Goal: Information Seeking & Learning: Learn about a topic

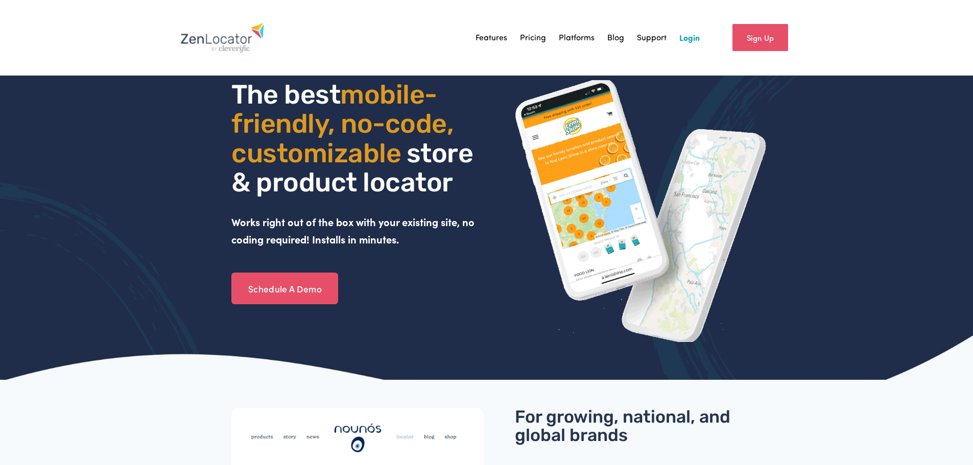
click at [501, 39] on link "Features" at bounding box center [492, 37] width 32 height 15
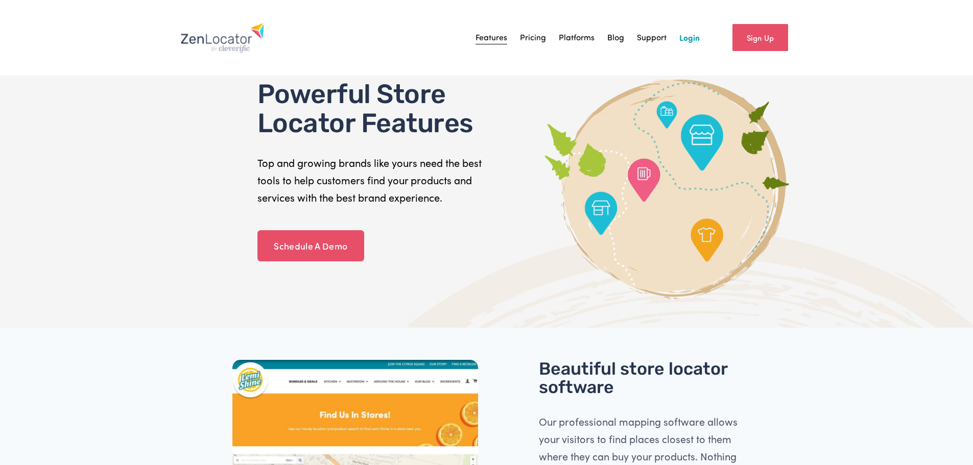
click at [569, 32] on link "Platforms" at bounding box center [577, 37] width 36 height 15
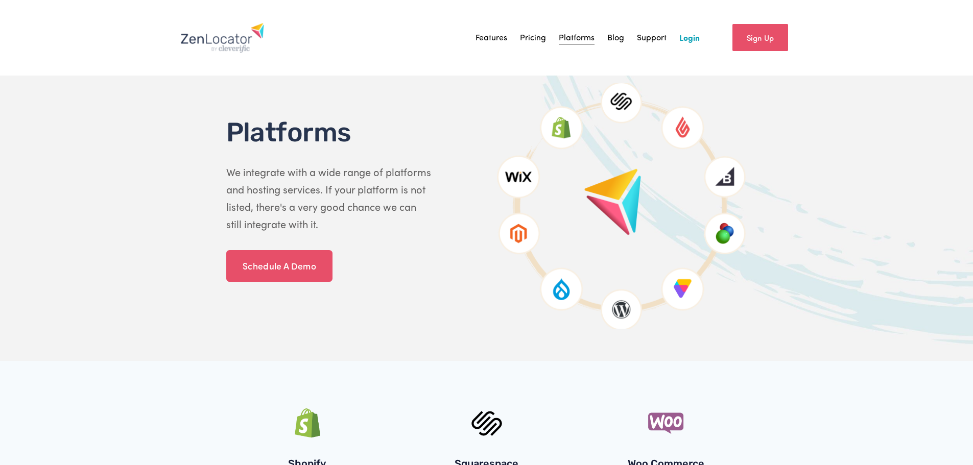
click at [221, 38] on img at bounding box center [222, 37] width 84 height 31
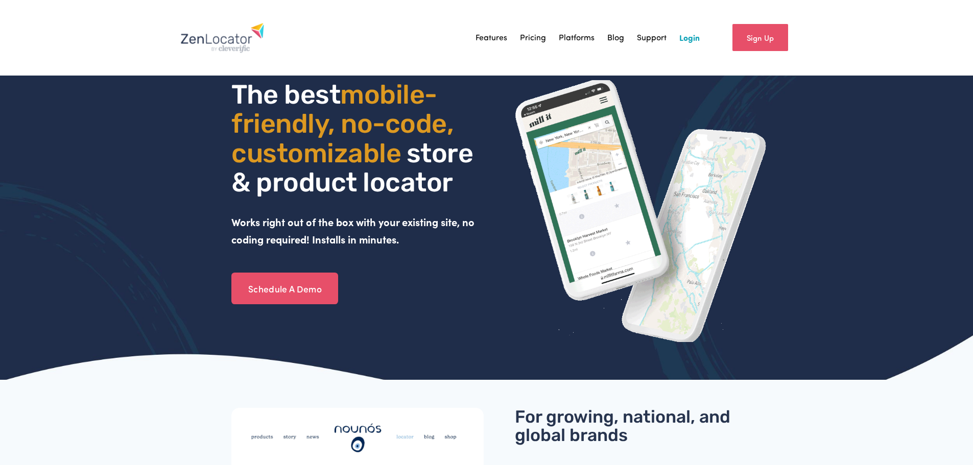
click at [537, 39] on link "Pricing" at bounding box center [533, 37] width 26 height 15
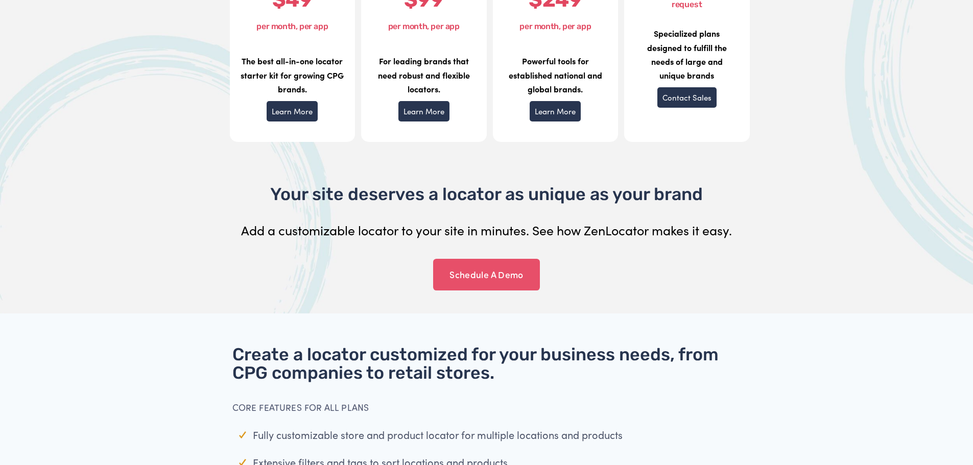
scroll to position [562, 0]
